Goal: Task Accomplishment & Management: Manage account settings

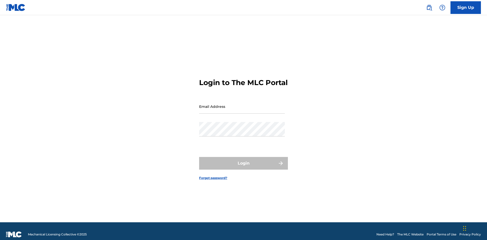
scroll to position [7, 0]
click at [242, 104] on input "Email Address" at bounding box center [242, 106] width 86 height 14
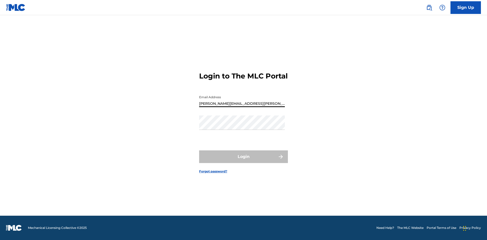
type input "Krystal.Ribble@themlc.com"
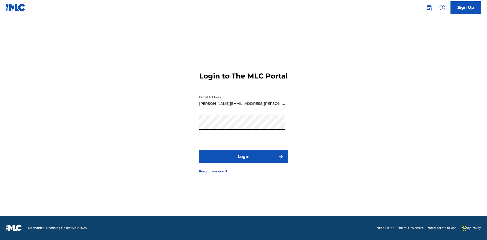
click at [243, 161] on button "Login" at bounding box center [243, 157] width 89 height 13
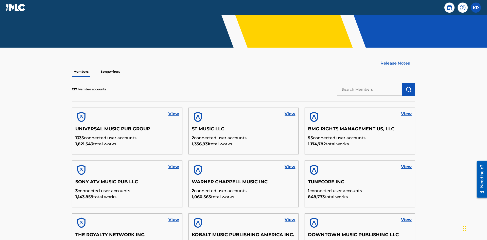
click at [369, 83] on input "text" at bounding box center [369, 89] width 65 height 13
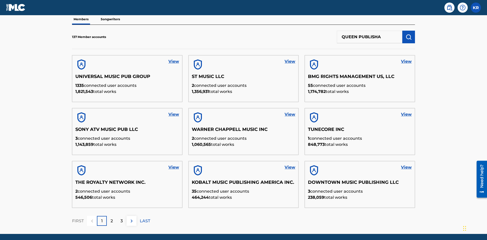
type input "QUEEN PUBLISHA"
click at [408, 34] on img "submit" at bounding box center [408, 37] width 6 height 6
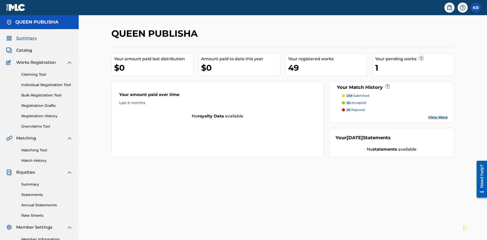
click at [24, 47] on span "Catalog" at bounding box center [24, 50] width 16 height 6
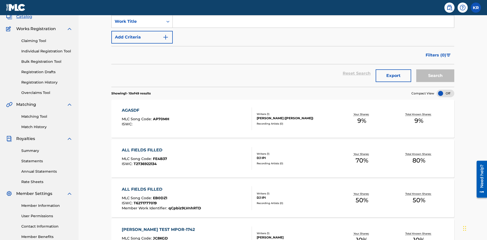
click at [313, 28] on input "Search Form" at bounding box center [313, 21] width 281 height 12
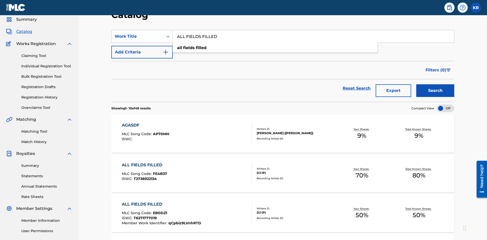
type input "ALL FIELDS FILLED"
click at [435, 84] on button "Search" at bounding box center [435, 90] width 38 height 13
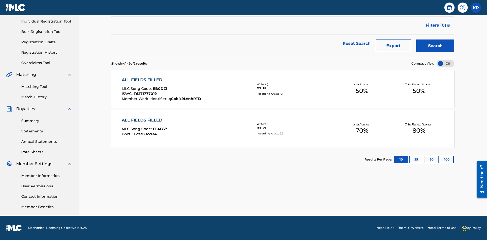
click at [159, 89] on span "EB0DZ1" at bounding box center [160, 88] width 14 height 5
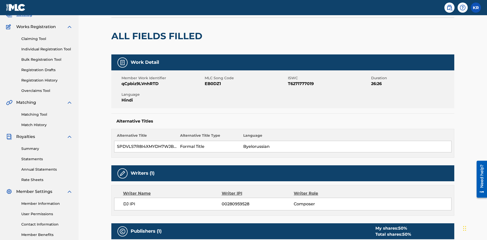
click at [433, 5] on button "Edit" at bounding box center [439, 1] width 30 height 8
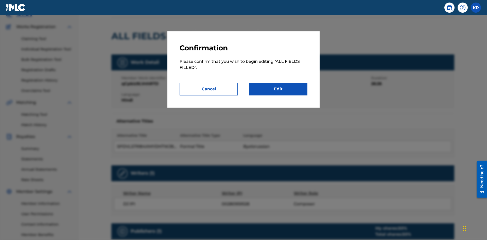
scroll to position [3, 0]
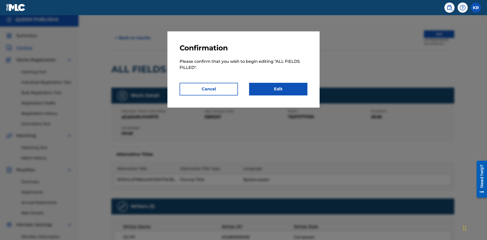
click at [278, 89] on link "Edit" at bounding box center [278, 89] width 58 height 13
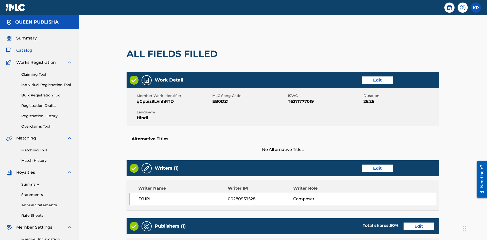
click at [362, 77] on link "Edit" at bounding box center [377, 81] width 30 height 8
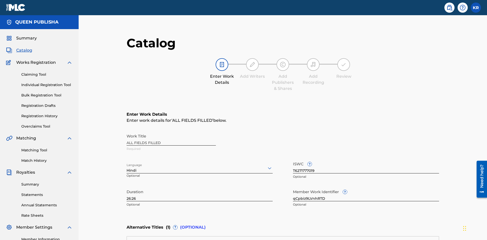
click at [126, 187] on input "26:26" at bounding box center [199, 194] width 146 height 14
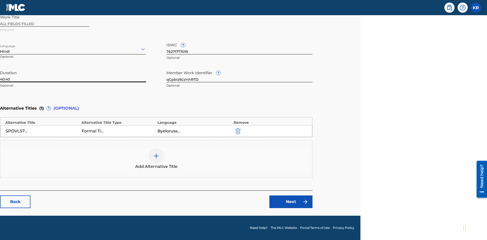
type input "40:40"
click at [143, 49] on icon at bounding box center [143, 49] width 6 height 6
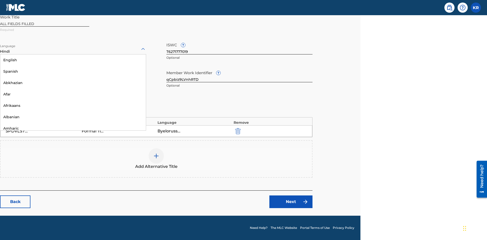
scroll to position [487, 0]
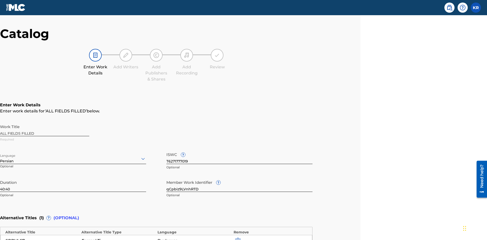
click at [239, 178] on input "qCpbiz9LVnhRTD" at bounding box center [239, 185] width 146 height 14
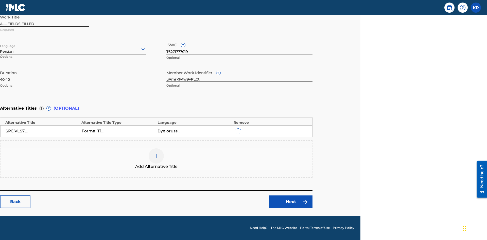
type input "uAmrKF4w9yPLCt"
click at [239, 47] on input "T6271777019" at bounding box center [239, 47] width 146 height 14
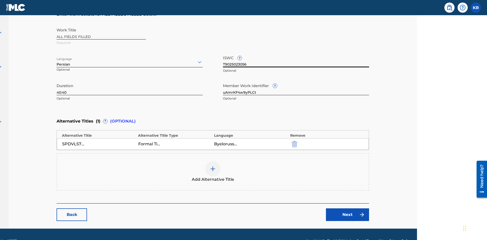
type input "T9025023056"
click at [290, 141] on img "submit" at bounding box center [293, 144] width 6 height 6
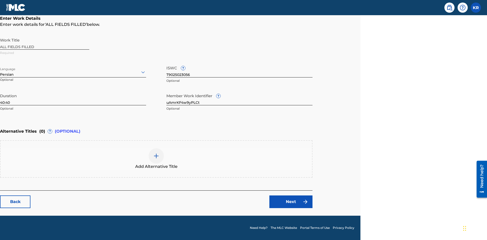
click at [156, 159] on img at bounding box center [156, 156] width 6 height 6
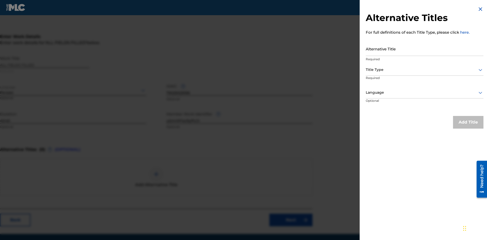
click at [424, 49] on input "Alternative Title" at bounding box center [424, 49] width 118 height 14
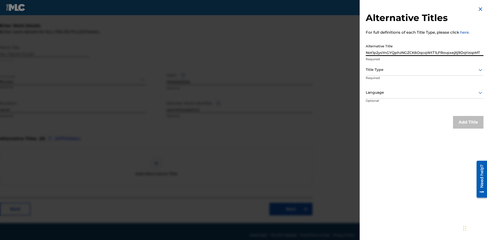
type input "Not1p2ysYnGYQphzNGZCK6OqcqWtT1LFRovpxejXj9DqYzopMT"
click at [424, 70] on div at bounding box center [424, 70] width 118 height 6
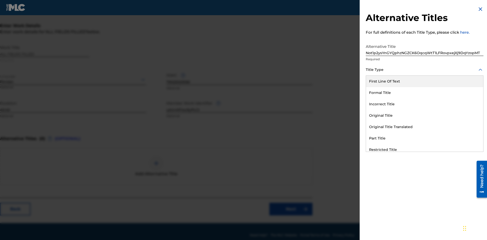
scroll to position [96, 126]
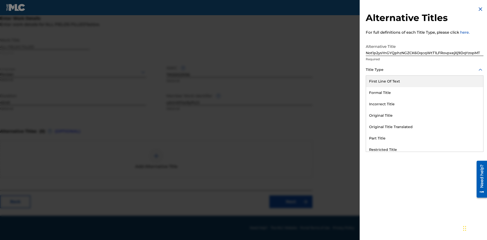
click at [424, 104] on div "Incorrect Title" at bounding box center [424, 104] width 117 height 11
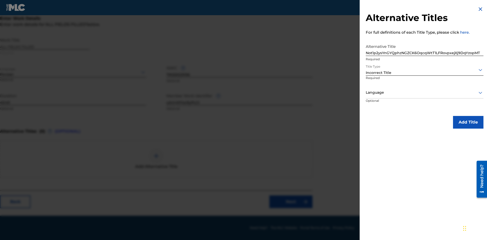
click at [424, 93] on div at bounding box center [424, 92] width 118 height 6
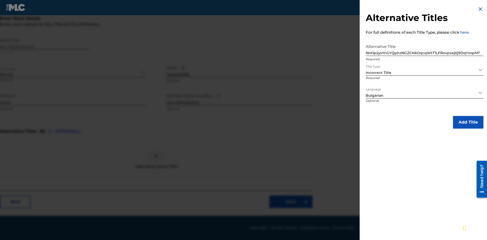
click at [468, 122] on button "Add Title" at bounding box center [468, 122] width 30 height 13
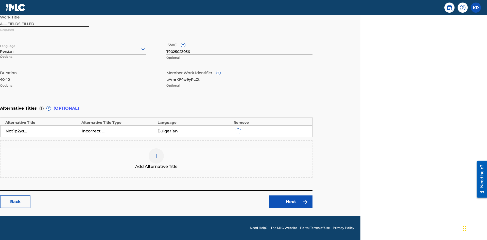
click at [291, 202] on link "Next" at bounding box center [290, 202] width 43 height 13
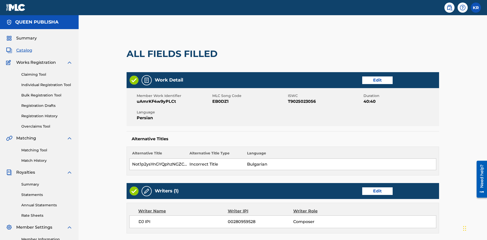
click at [362, 188] on link "Edit" at bounding box center [377, 192] width 30 height 8
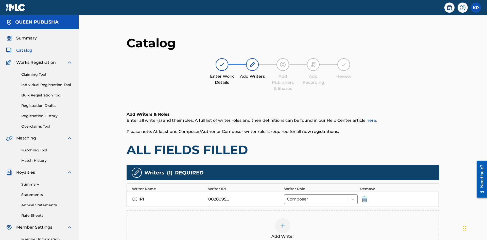
click at [361, 196] on img "submit" at bounding box center [364, 199] width 6 height 6
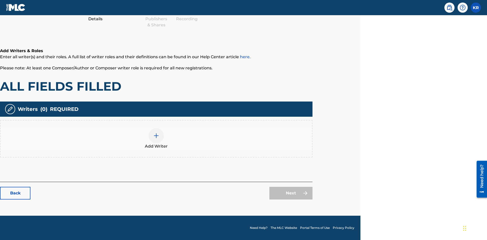
click at [156, 139] on img at bounding box center [156, 136] width 6 height 6
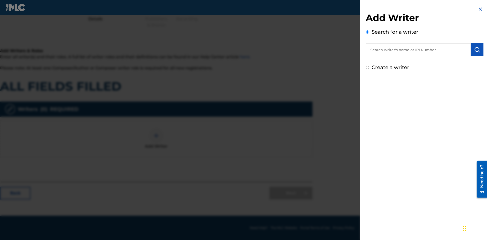
click at [367, 68] on input "Create a writer" at bounding box center [366, 67] width 3 height 3
radio input "false"
radio input "true"
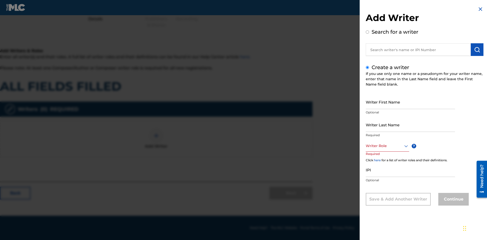
click at [410, 102] on input "Writer First Name" at bounding box center [409, 102] width 89 height 14
type input "rKu2zm9owcZe51RoUrtYZe4nk"
click at [410, 125] on input "Writer Last Name" at bounding box center [409, 125] width 89 height 14
type input "LhuuhvgFT6zX7Dp2ciqIahnIZ"
click at [387, 146] on div at bounding box center [386, 146] width 43 height 6
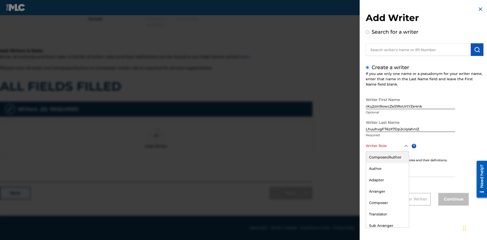
click at [387, 203] on div "Composer" at bounding box center [387, 202] width 43 height 11
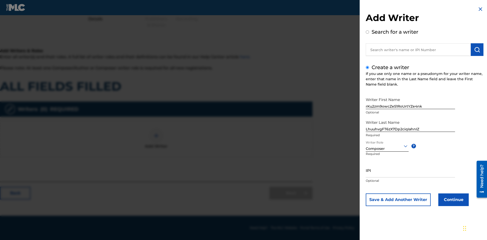
click at [410, 170] on input "IPI" at bounding box center [409, 170] width 89 height 14
type input "51060245354"
click at [452, 200] on button "Continue" at bounding box center [453, 200] width 30 height 13
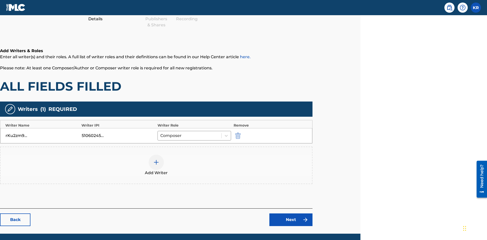
click at [156, 155] on div at bounding box center [156, 162] width 15 height 15
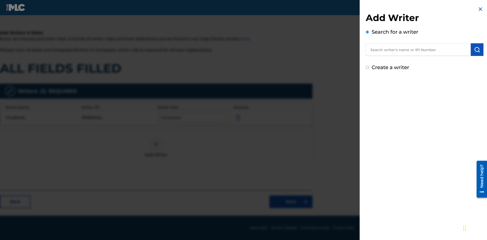
click at [367, 68] on input "Create a writer" at bounding box center [366, 67] width 3 height 3
radio input "false"
radio input "true"
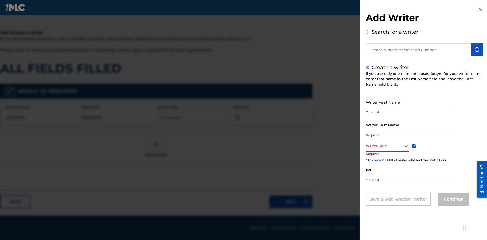
click at [410, 102] on input "Writer First Name" at bounding box center [409, 102] width 89 height 14
type input "6E7MjmbjGj2NSqs8zNBXRXpuS"
click at [410, 125] on input "Writer Last Name" at bounding box center [409, 125] width 89 height 14
type input "ZCD7iZbTdH8aChx9zI7g4Odnt"
click at [387, 146] on div at bounding box center [386, 146] width 43 height 6
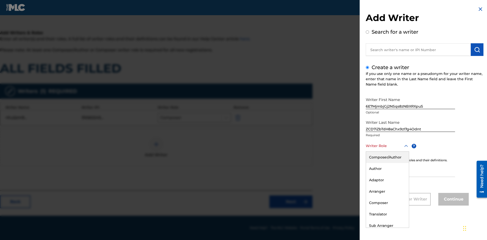
click at [387, 169] on div "Author" at bounding box center [387, 168] width 43 height 11
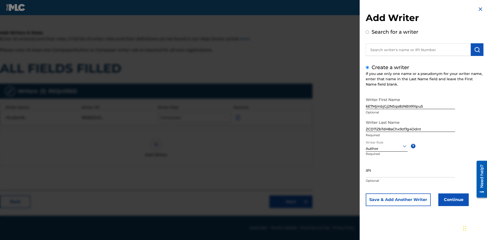
click at [410, 170] on input "IPI" at bounding box center [409, 170] width 89 height 14
click at [452, 200] on button "Continue" at bounding box center [453, 200] width 30 height 13
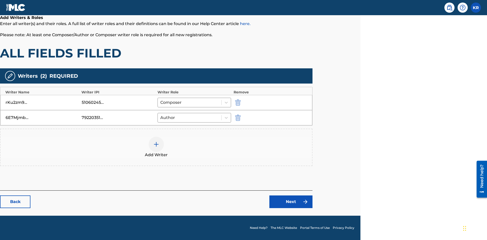
click at [291, 202] on link "Next" at bounding box center [290, 202] width 43 height 13
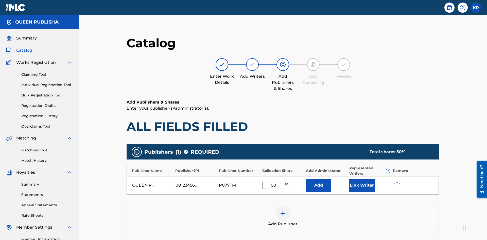
click at [394, 182] on img "submit" at bounding box center [397, 185] width 6 height 6
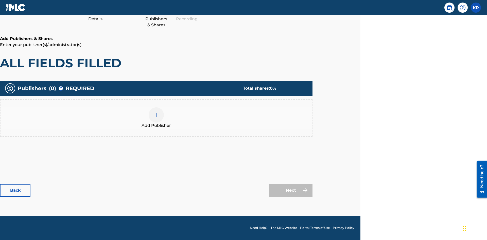
click at [156, 115] on img at bounding box center [156, 115] width 6 height 6
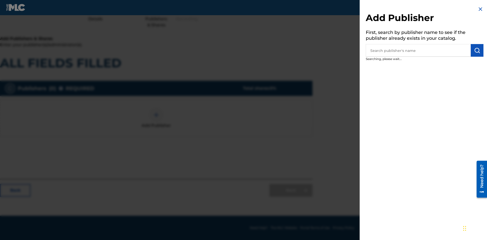
scroll to position [64, 126]
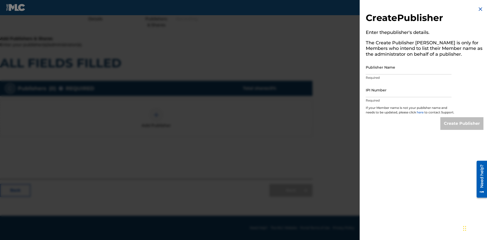
click at [408, 67] on input "Publisher Name" at bounding box center [408, 67] width 86 height 14
type input "akMoG6VN2yiZGbdalVWP"
click at [408, 90] on input "IPI Number" at bounding box center [408, 90] width 86 height 14
type input "51240434741"
click at [462, 128] on input "Create Publisher" at bounding box center [461, 123] width 43 height 13
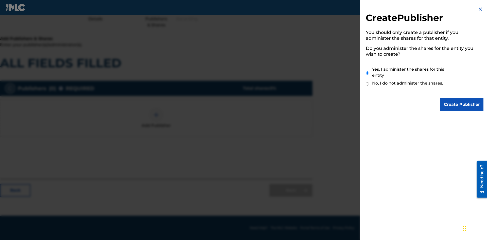
click at [462, 105] on input "Create Publisher" at bounding box center [461, 104] width 43 height 13
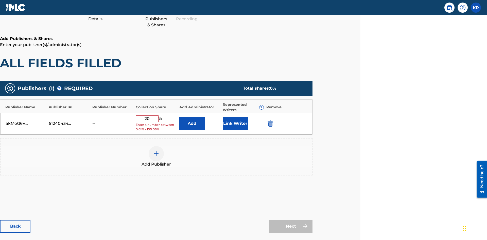
click at [235, 117] on button "Link Writer" at bounding box center [235, 123] width 25 height 13
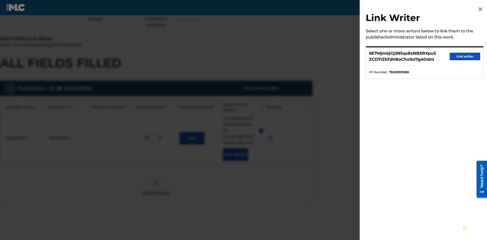
click at [465, 57] on button "Link writer" at bounding box center [464, 57] width 30 height 8
click at [235, 149] on button "Link Writer" at bounding box center [235, 155] width 25 height 13
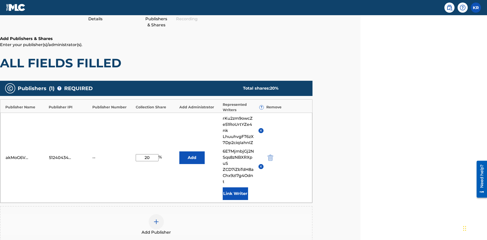
click at [192, 152] on button "Add" at bounding box center [191, 158] width 25 height 13
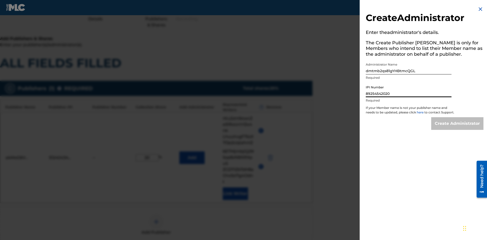
click at [457, 128] on input "Create Administrator" at bounding box center [457, 123] width 52 height 13
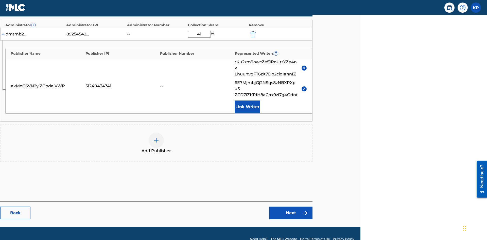
click at [291, 207] on link "Next" at bounding box center [290, 213] width 43 height 13
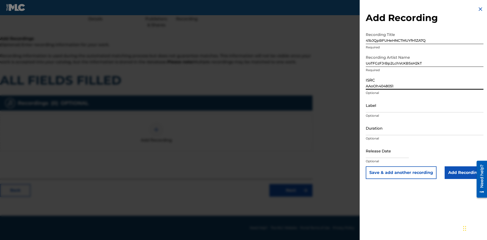
click at [424, 105] on input "Label" at bounding box center [424, 105] width 118 height 14
click at [424, 128] on input "Duration" at bounding box center [424, 128] width 118 height 14
click at [424, 128] on input "1" at bounding box center [424, 128] width 118 height 14
click at [391, 151] on input "text" at bounding box center [386, 151] width 43 height 14
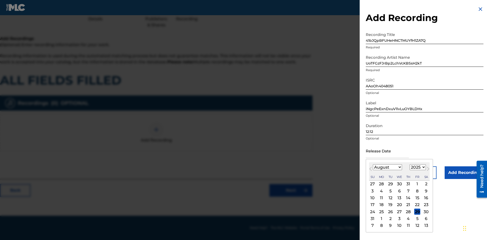
click at [417, 168] on select "1900 1901 1902 1903 1904 1905 1906 1907 1908 1909 1910 1911 1912 1913 1914 1915…" at bounding box center [417, 167] width 16 height 6
click at [425, 191] on div "9" at bounding box center [426, 191] width 6 height 6
click at [464, 173] on input "Add Recording" at bounding box center [463, 173] width 39 height 13
click at [291, 197] on link "Next" at bounding box center [290, 190] width 43 height 13
